Goal: Find contact information: Find contact information

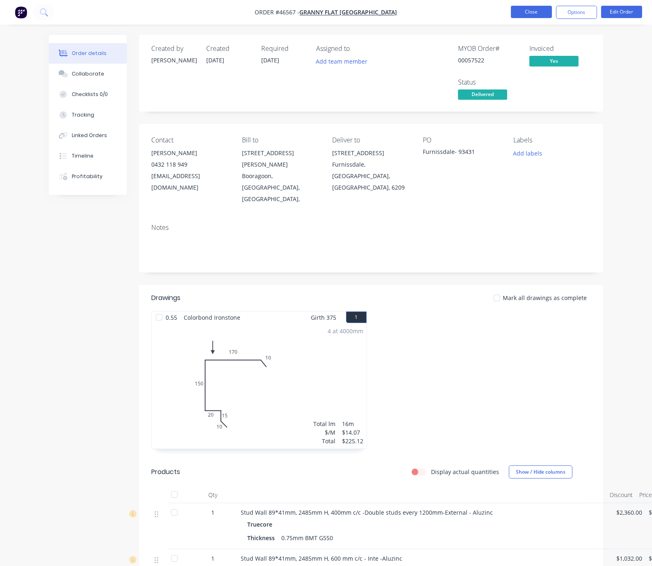
click at [530, 13] on button "Close" at bounding box center [531, 12] width 41 height 12
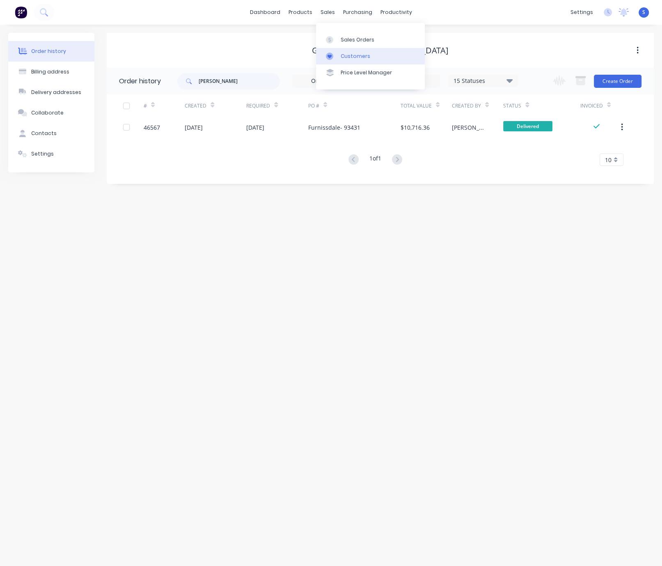
click at [343, 57] on div "Customers" at bounding box center [356, 56] width 30 height 7
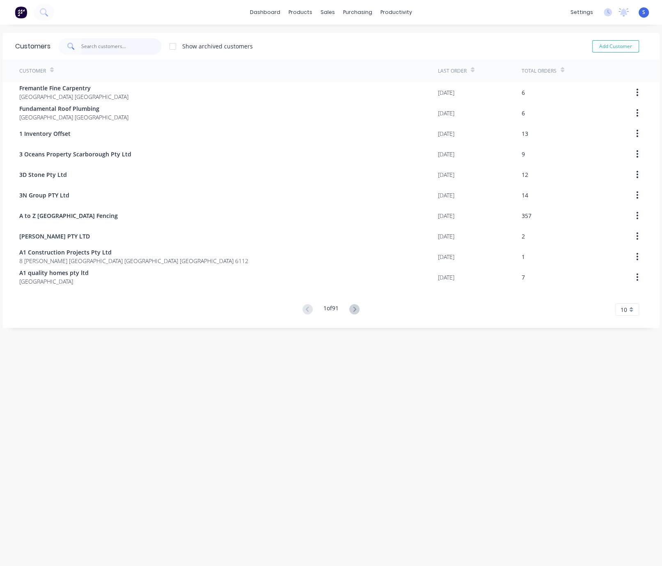
click at [107, 46] on input "text" at bounding box center [121, 46] width 80 height 16
type input "J"
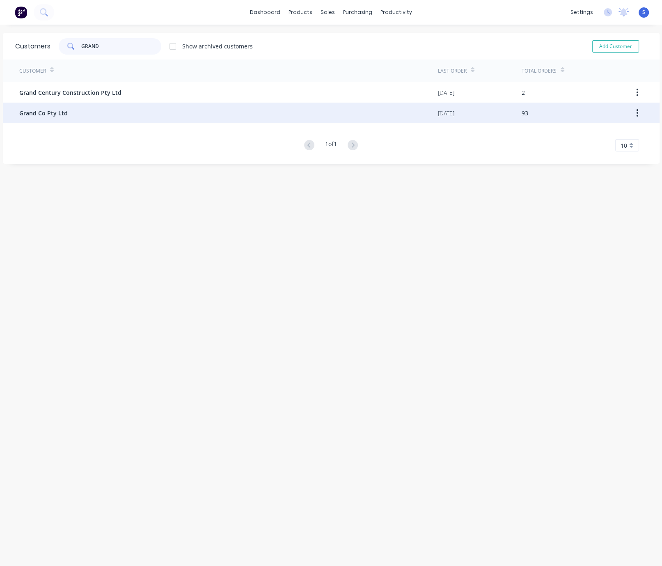
type input "GRAND"
click at [84, 116] on div "Grand Co Pty Ltd" at bounding box center [228, 113] width 418 height 21
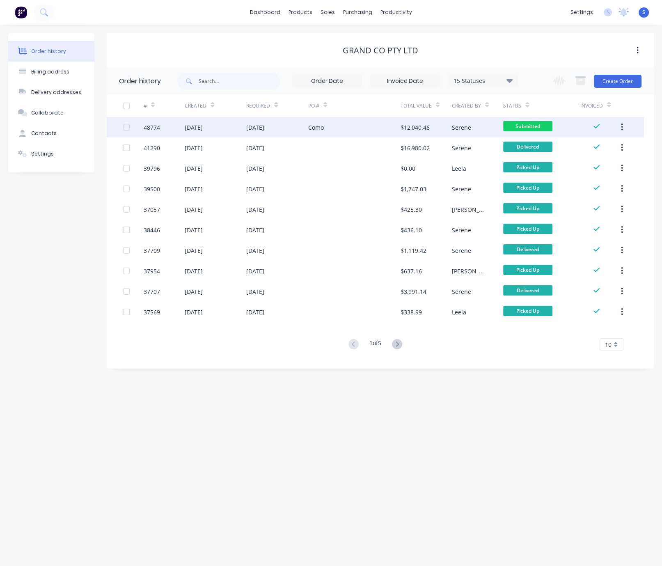
click at [250, 130] on div "[DATE]" at bounding box center [255, 127] width 18 height 9
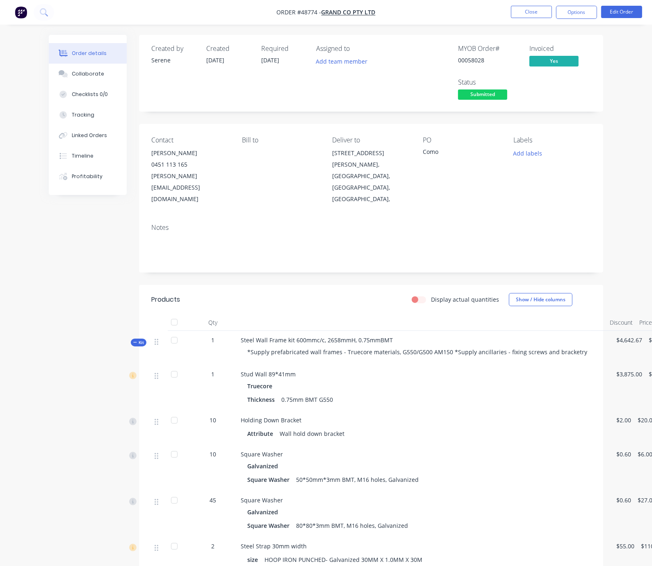
click at [273, 293] on div "Display actual quantities Show / Hide columns" at bounding box center [418, 299] width 346 height 13
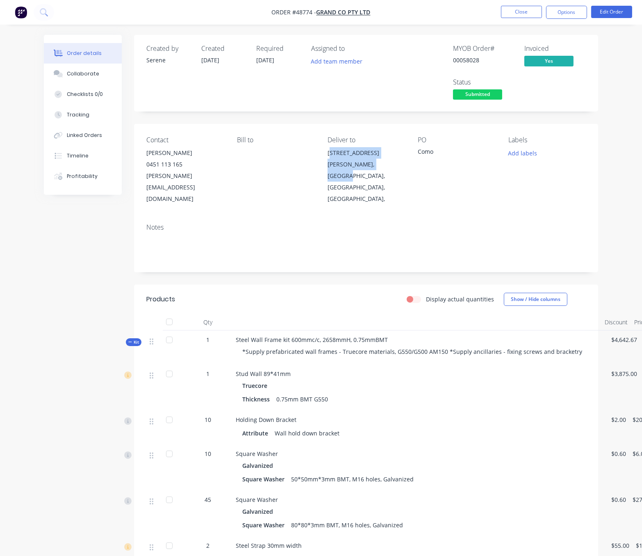
drag, startPoint x: 333, startPoint y: 162, endPoint x: 354, endPoint y: 173, distance: 23.9
click at [354, 173] on div "[STREET_ADDRESS][PERSON_NAME]," at bounding box center [367, 175] width 78 height 57
click at [342, 171] on div "[GEOGRAPHIC_DATA], [GEOGRAPHIC_DATA], [GEOGRAPHIC_DATA]," at bounding box center [367, 187] width 78 height 34
drag, startPoint x: 331, startPoint y: 162, endPoint x: 348, endPoint y: 175, distance: 21.7
click at [348, 175] on div "Contact [PERSON_NAME] [PHONE_NUMBER] [PERSON_NAME][EMAIL_ADDRESS][DOMAIN_NAME] …" at bounding box center [366, 170] width 464 height 93
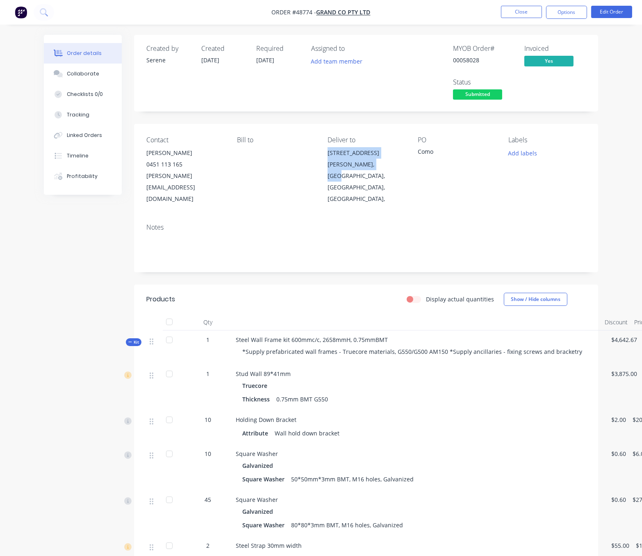
copy div "[STREET_ADDRESS][PERSON_NAME]"
